Goal: Task Accomplishment & Management: Use online tool/utility

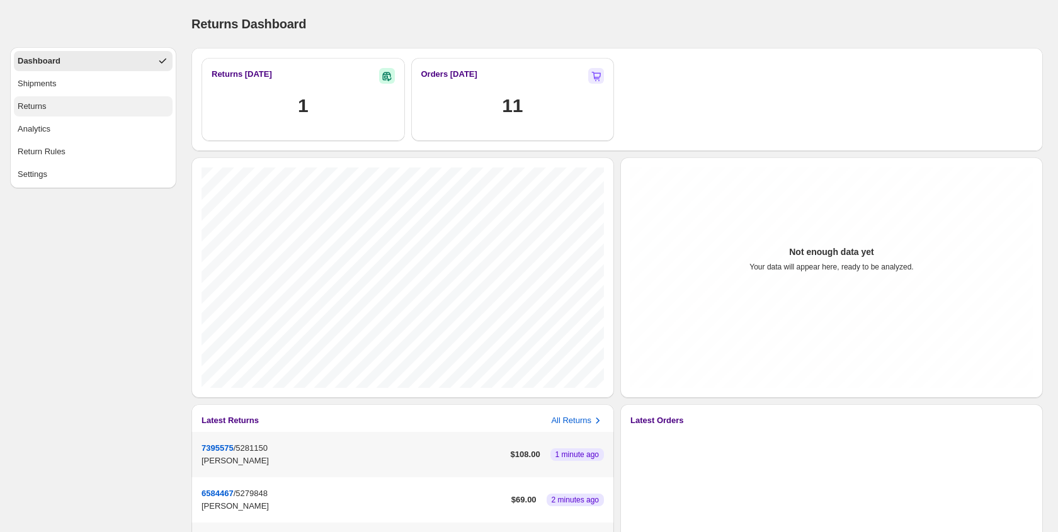
click at [128, 108] on button "Returns" at bounding box center [93, 106] width 159 height 20
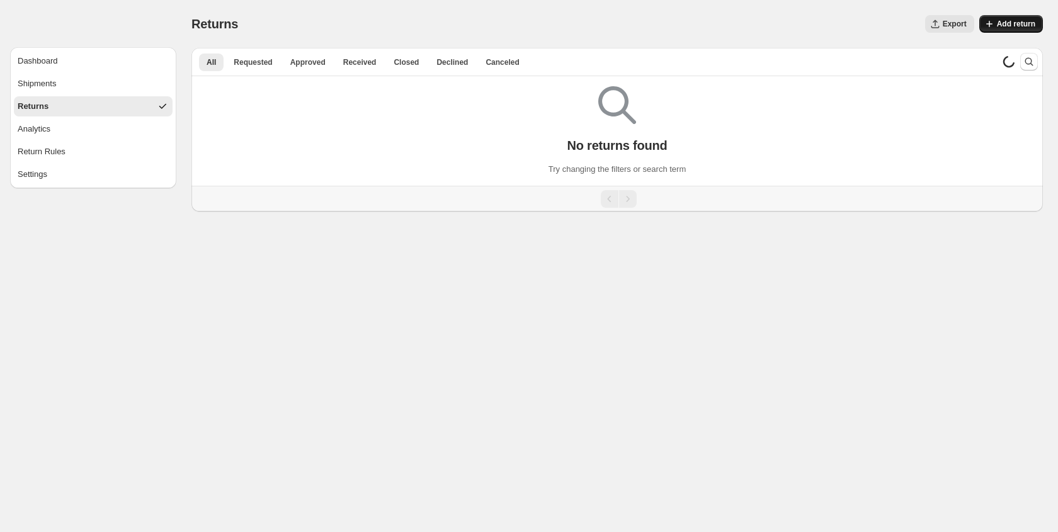
click at [1022, 18] on button "Add return" at bounding box center [1011, 24] width 64 height 18
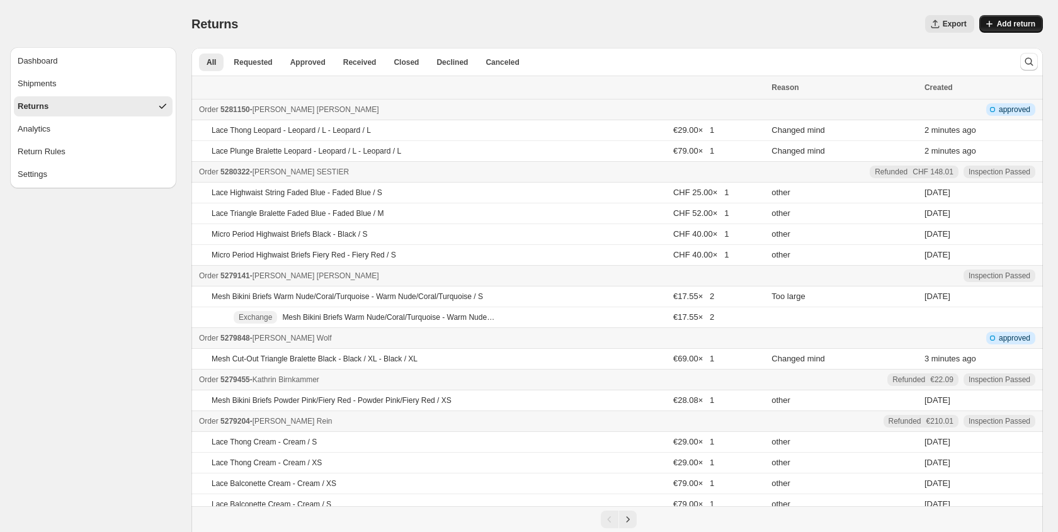
click at [1014, 26] on span "Add return" at bounding box center [1016, 24] width 38 height 10
click at [1031, 23] on span "Add return" at bounding box center [1016, 24] width 38 height 10
